Goal: Task Accomplishment & Management: Use online tool/utility

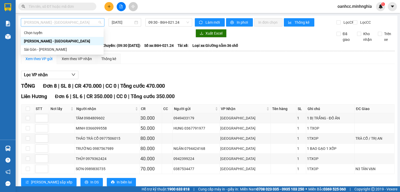
click at [58, 23] on span "[PERSON_NAME] - [GEOGRAPHIC_DATA]" at bounding box center [62, 23] width 77 height 8
click at [46, 50] on div "Sài Gòn - [PERSON_NAME]" at bounding box center [62, 50] width 77 height 6
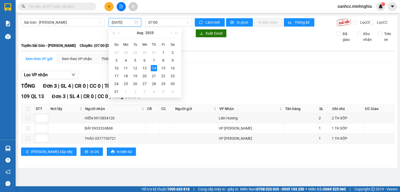
click at [125, 23] on input "[DATE]" at bounding box center [122, 23] width 21 height 6
click at [143, 69] on div "13" at bounding box center [145, 68] width 6 height 6
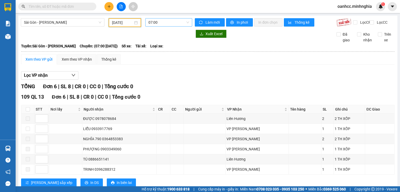
drag, startPoint x: 162, startPoint y: 21, endPoint x: 162, endPoint y: 19, distance: 2.9
click at [162, 21] on span "07:00" at bounding box center [169, 23] width 41 height 8
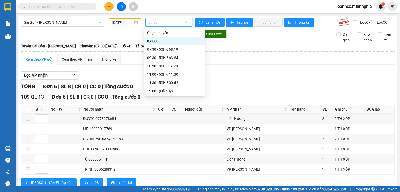
scroll to position [75, 0]
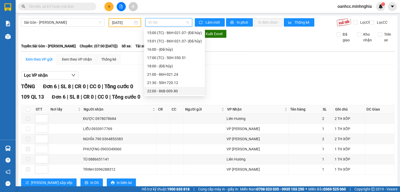
click at [169, 90] on div "22:00 - 86B-009.80" at bounding box center [174, 91] width 55 height 6
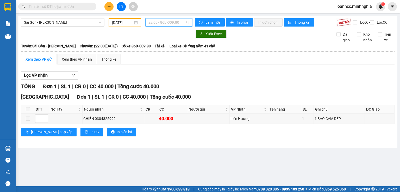
click at [162, 22] on span "22:00 - 86B-009.80" at bounding box center [169, 23] width 41 height 8
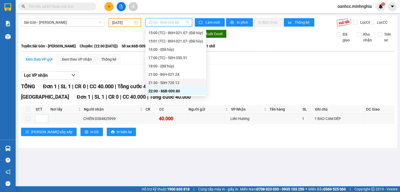
click at [165, 82] on div "21:30 - 50H-720.12" at bounding box center [176, 83] width 55 height 6
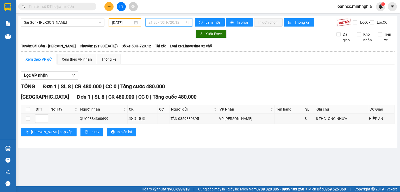
click at [165, 23] on span "21:30 - 50H-720.12" at bounding box center [169, 23] width 41 height 8
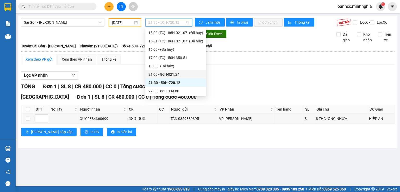
click at [160, 73] on div "21:00 - 86H-021.24" at bounding box center [176, 75] width 55 height 6
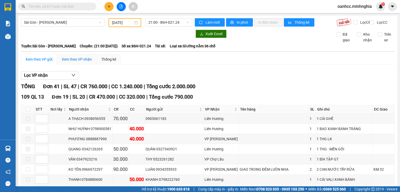
click at [81, 62] on div "Xem theo VP nhận" at bounding box center [77, 60] width 30 height 6
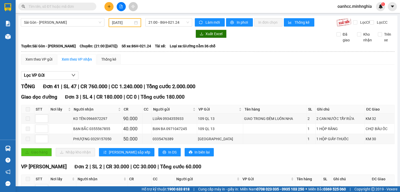
scroll to position [104, 0]
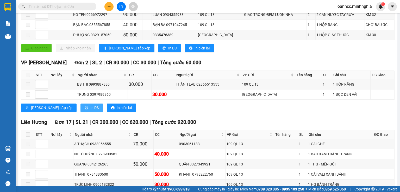
click at [81, 108] on button "In DS" at bounding box center [92, 108] width 22 height 8
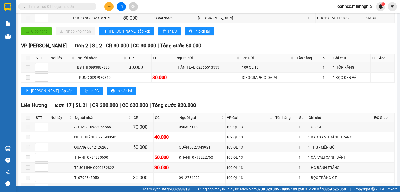
scroll to position [0, 0]
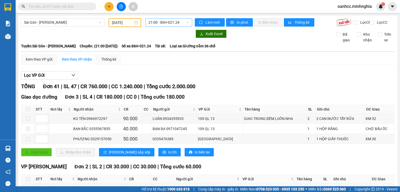
click at [172, 25] on span "21:00 - 86H-021.24" at bounding box center [169, 23] width 41 height 8
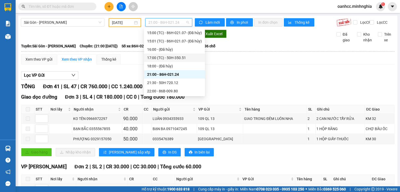
click at [172, 58] on div "17:00 (TC) - 50H-350.51" at bounding box center [174, 58] width 55 height 6
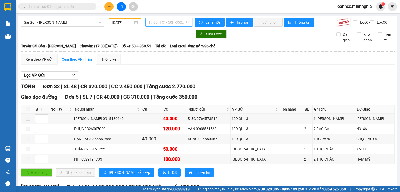
click at [157, 24] on span "17:00 (TC) - 50H-350.51" at bounding box center [169, 23] width 41 height 8
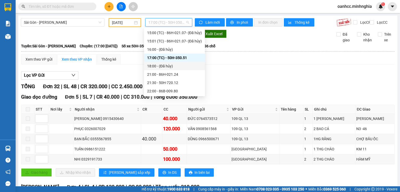
scroll to position [23, 0]
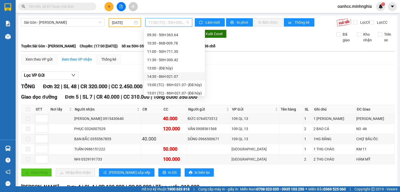
click at [154, 77] on div "14:30 - 86H-021.07" at bounding box center [174, 77] width 55 height 6
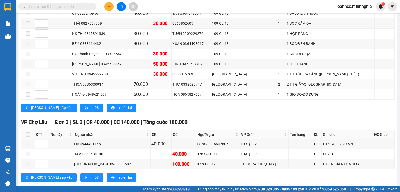
scroll to position [261, 0]
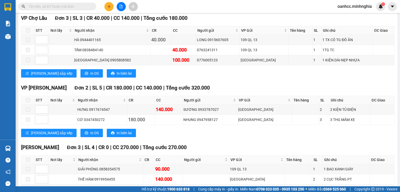
drag, startPoint x: 132, startPoint y: 84, endPoint x: 286, endPoint y: 83, distance: 153.3
click at [286, 83] on div "TỔNG Đơn 28 | SL 36 | CR 700.000 | CC 1.060.000 | Tổng cước 1.760.000 VP [GEOGR…" at bounding box center [208, 107] width 374 height 571
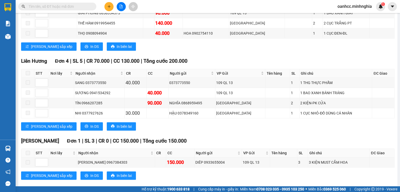
scroll to position [473, 0]
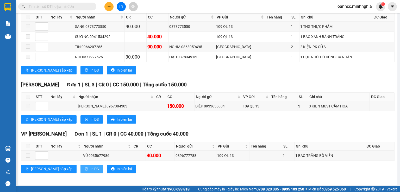
click at [90, 170] on span "In DS" at bounding box center [94, 169] width 8 height 6
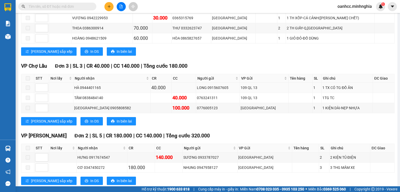
scroll to position [0, 0]
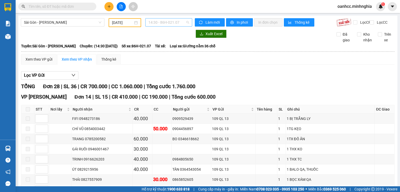
click at [163, 24] on span "14:30 - 86H-021.07" at bounding box center [169, 23] width 41 height 8
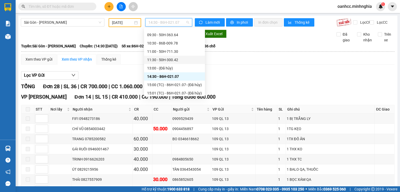
click at [167, 57] on div "11:30 - 50H-300.42" at bounding box center [174, 60] width 55 height 6
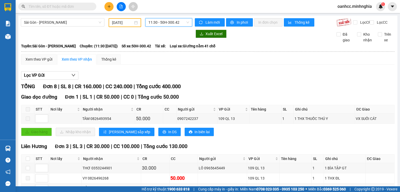
click at [166, 23] on span "11:30 - 50H-300.42" at bounding box center [169, 23] width 41 height 8
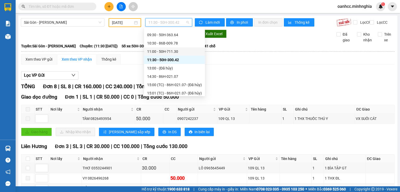
click at [164, 52] on div "11:00 - 50H-711.30" at bounding box center [174, 52] width 55 height 6
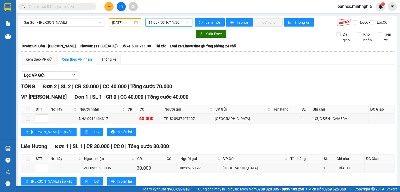
click at [167, 22] on span "11:00 - 50H-711.30" at bounding box center [169, 23] width 41 height 8
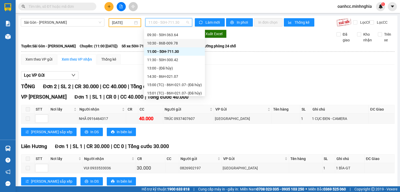
click at [162, 44] on div "10:30 - 86B-009.78" at bounding box center [174, 43] width 55 height 6
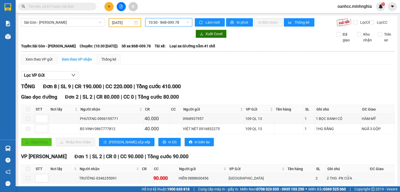
scroll to position [52, 0]
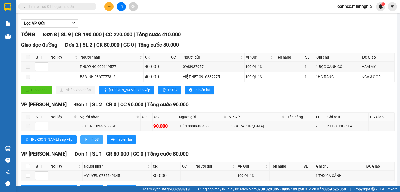
click at [90, 141] on span "In DS" at bounding box center [94, 140] width 8 height 6
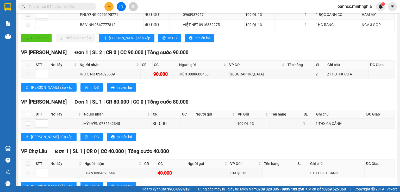
scroll to position [0, 0]
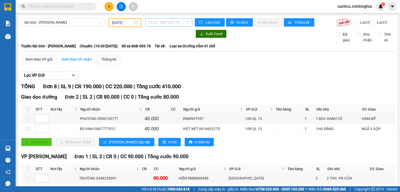
click at [160, 24] on span "10:30 - 86B-009.78" at bounding box center [169, 23] width 41 height 8
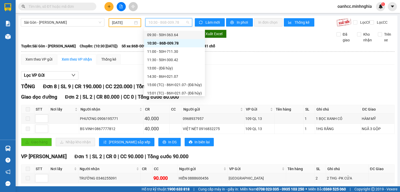
click at [159, 36] on div "09:30 - 50H-363.64" at bounding box center [174, 35] width 55 height 6
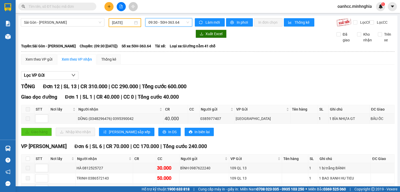
click at [124, 23] on input "[DATE]" at bounding box center [122, 23] width 21 height 6
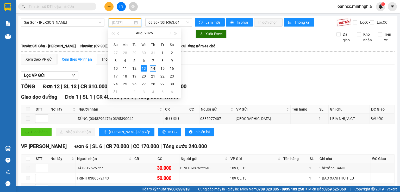
click at [151, 68] on div "14" at bounding box center [153, 68] width 6 height 6
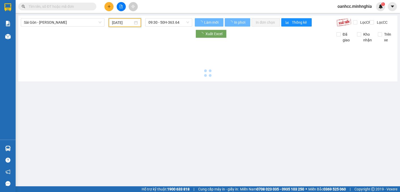
type input "[DATE]"
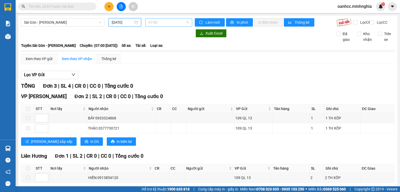
click at [166, 23] on span "07:00" at bounding box center [169, 23] width 41 height 8
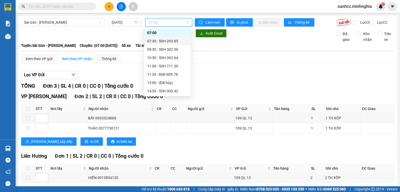
click at [160, 41] on div "07:30 - 50H-293.85" at bounding box center [167, 41] width 41 height 6
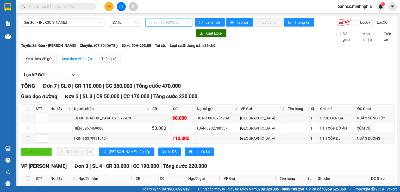
click at [160, 22] on span "07:30 - 50H-293.85" at bounding box center [169, 23] width 41 height 8
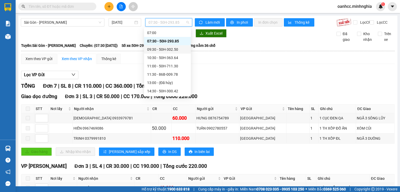
click at [154, 49] on div "09:30 - 50H-302.50" at bounding box center [167, 50] width 41 height 6
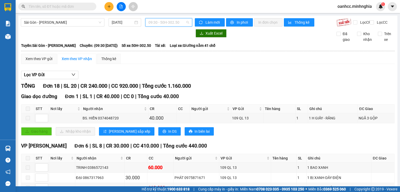
click at [160, 23] on span "09:30 - 50H-302.50" at bounding box center [169, 23] width 41 height 8
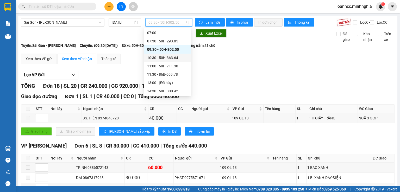
click at [152, 57] on div "10:30 - 50H-363.64" at bounding box center [167, 58] width 41 height 6
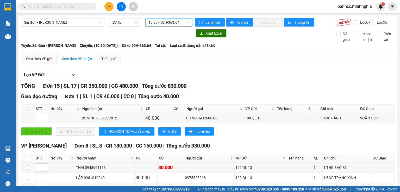
click at [163, 20] on span "10:30 - 50H-363.64" at bounding box center [169, 23] width 41 height 8
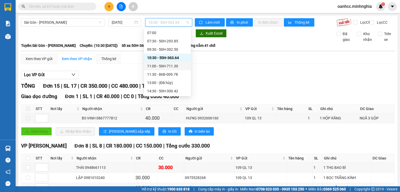
click at [156, 66] on div "11:00 - 50H-711.30" at bounding box center [167, 66] width 41 height 6
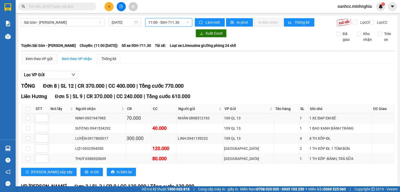
click at [164, 22] on span "11:00 - 50H-711.30" at bounding box center [169, 23] width 41 height 8
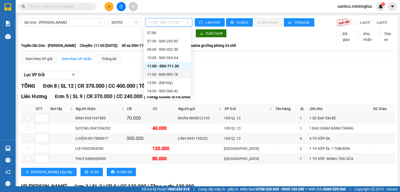
click at [152, 75] on div "11:30 - 86B-009.78" at bounding box center [167, 75] width 41 height 6
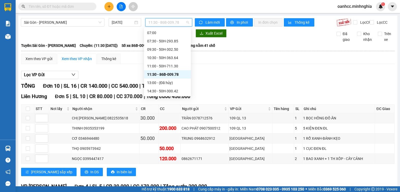
click at [165, 23] on span "11:30 - 86B-009.78" at bounding box center [169, 23] width 41 height 8
click at [162, 92] on div "14:30 - 50H-300.42" at bounding box center [167, 91] width 41 height 6
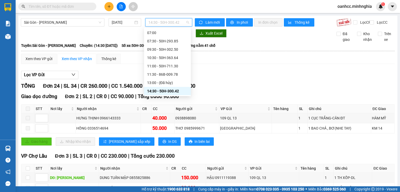
click at [160, 24] on span "14:30 - 50H-300.42" at bounding box center [169, 23] width 41 height 8
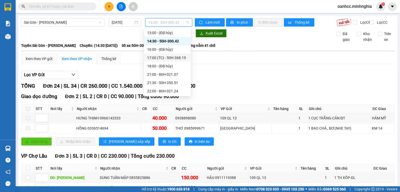
click at [174, 58] on div "17:00 (TC) - 50H-368.19" at bounding box center [167, 58] width 41 height 6
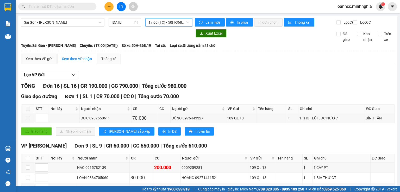
click at [162, 24] on span "17:00 (TC) - 50H-368.19" at bounding box center [169, 23] width 41 height 8
drag, startPoint x: 103, startPoint y: 80, endPoint x: 39, endPoint y: 30, distance: 81.9
click at [103, 79] on div "Lọc VP Gửi" at bounding box center [208, 75] width 374 height 9
click at [58, 26] on span "Sài Gòn - [PERSON_NAME]" at bounding box center [62, 23] width 77 height 8
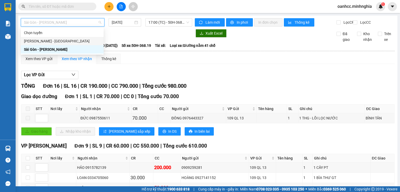
click at [48, 40] on div "[PERSON_NAME] - [GEOGRAPHIC_DATA]" at bounding box center [62, 41] width 77 height 6
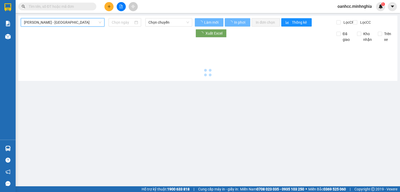
type input "[DATE]"
